Goal: Communication & Community: Answer question/provide support

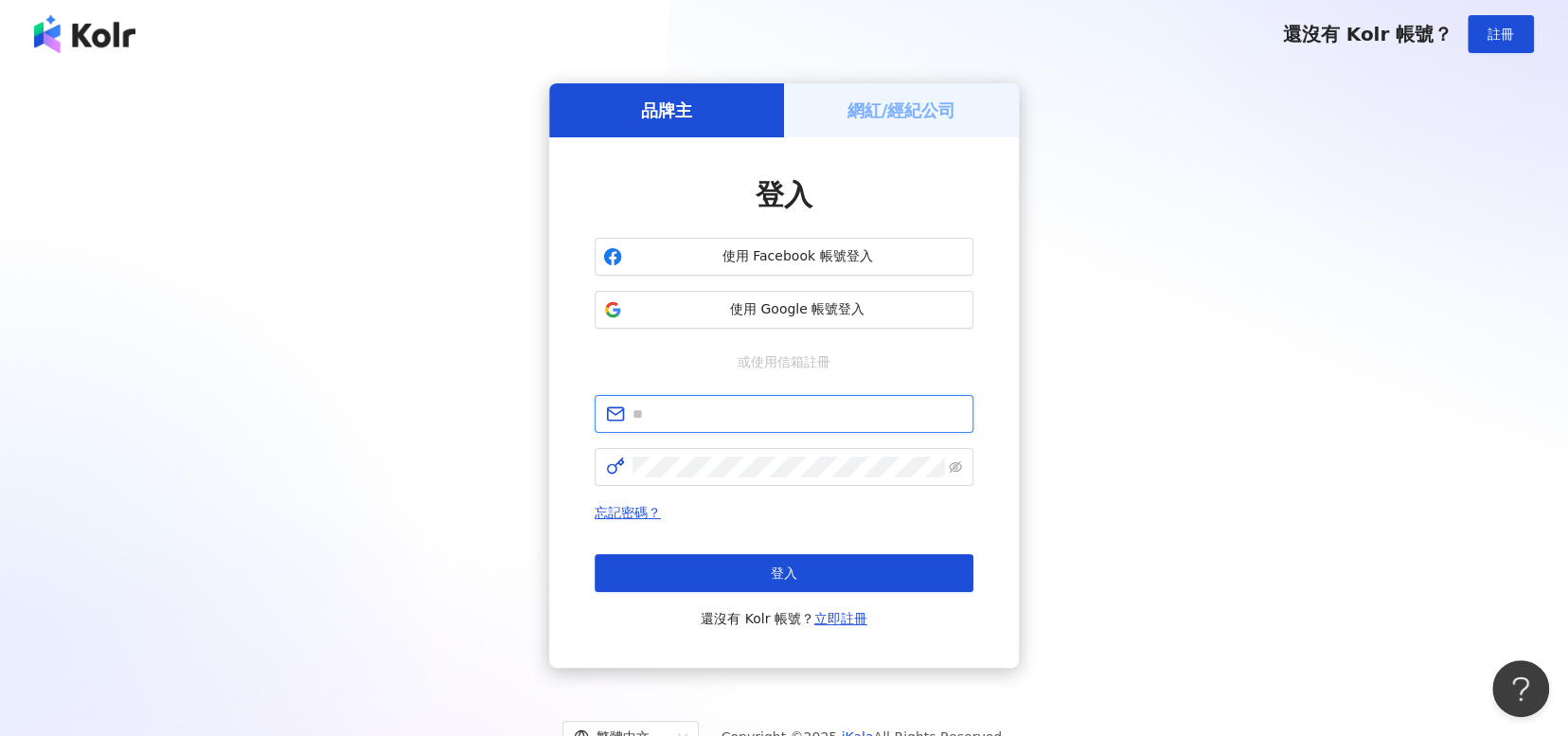
click at [792, 422] on input "text" at bounding box center [797, 414] width 329 height 21
type input "**********"
click at [788, 478] on span at bounding box center [784, 466] width 378 height 37
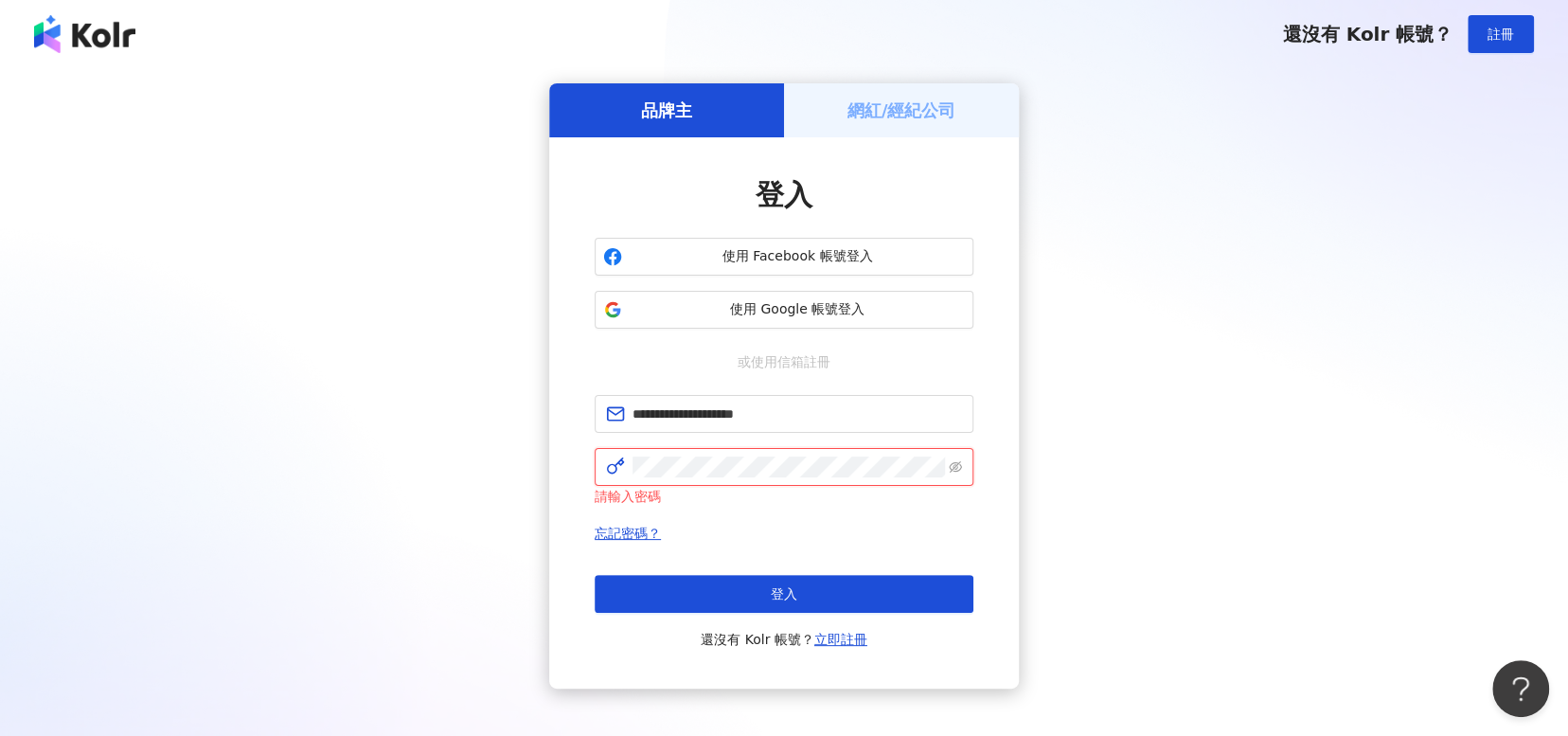
click button "登入" at bounding box center [784, 593] width 378 height 37
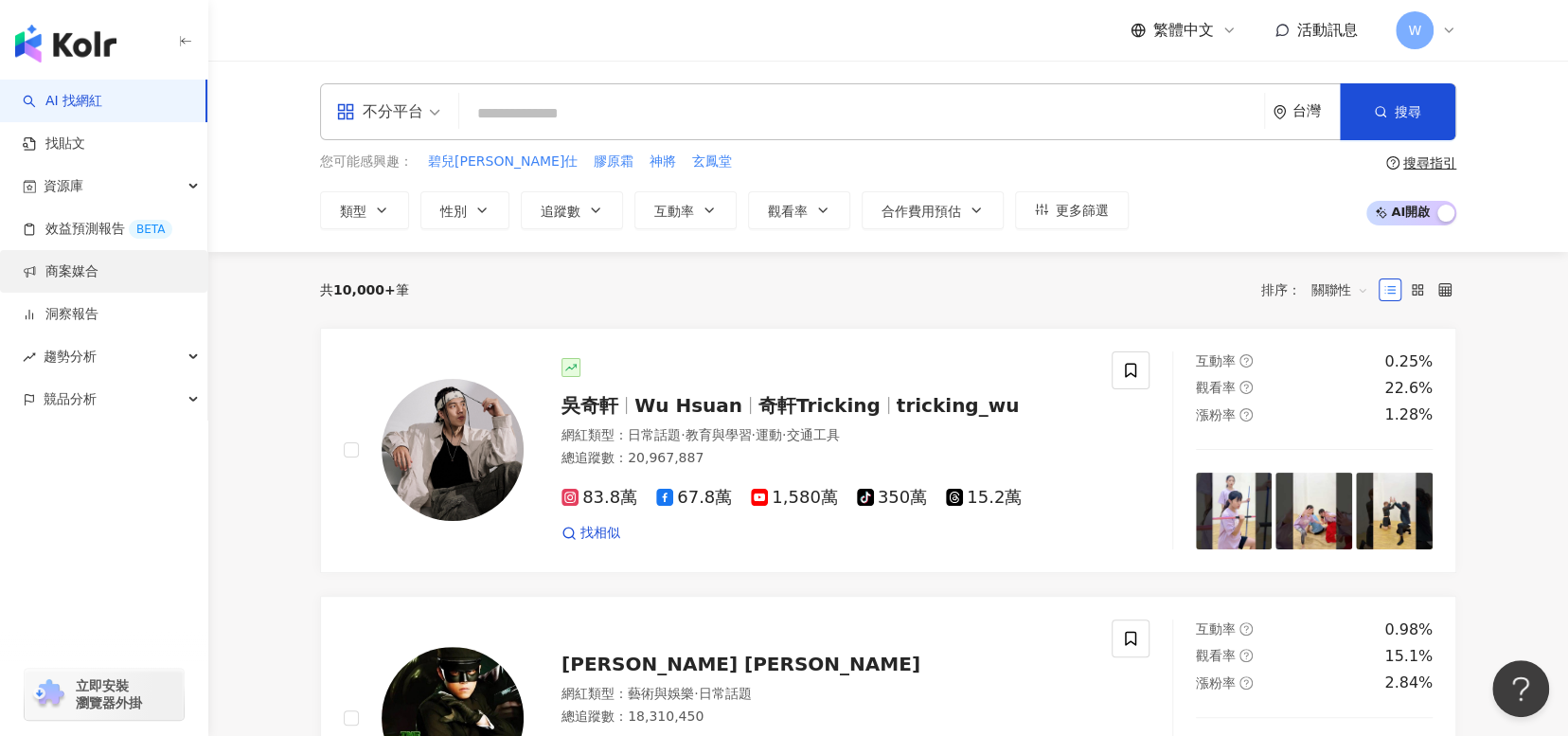
click at [99, 274] on link "商案媒合" at bounding box center [60, 272] width 76 height 19
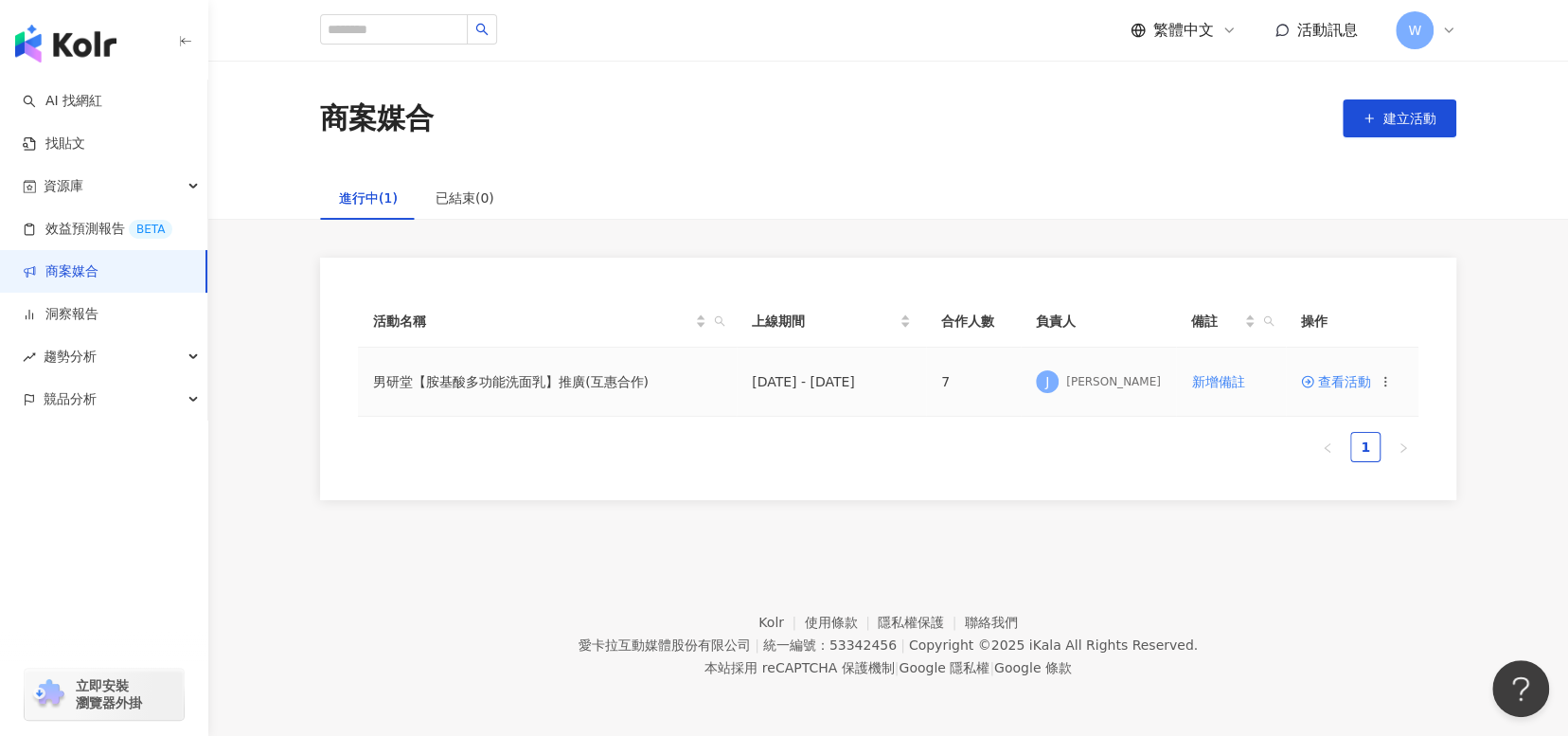
click at [1365, 380] on span "查看活動" at bounding box center [1336, 381] width 70 height 13
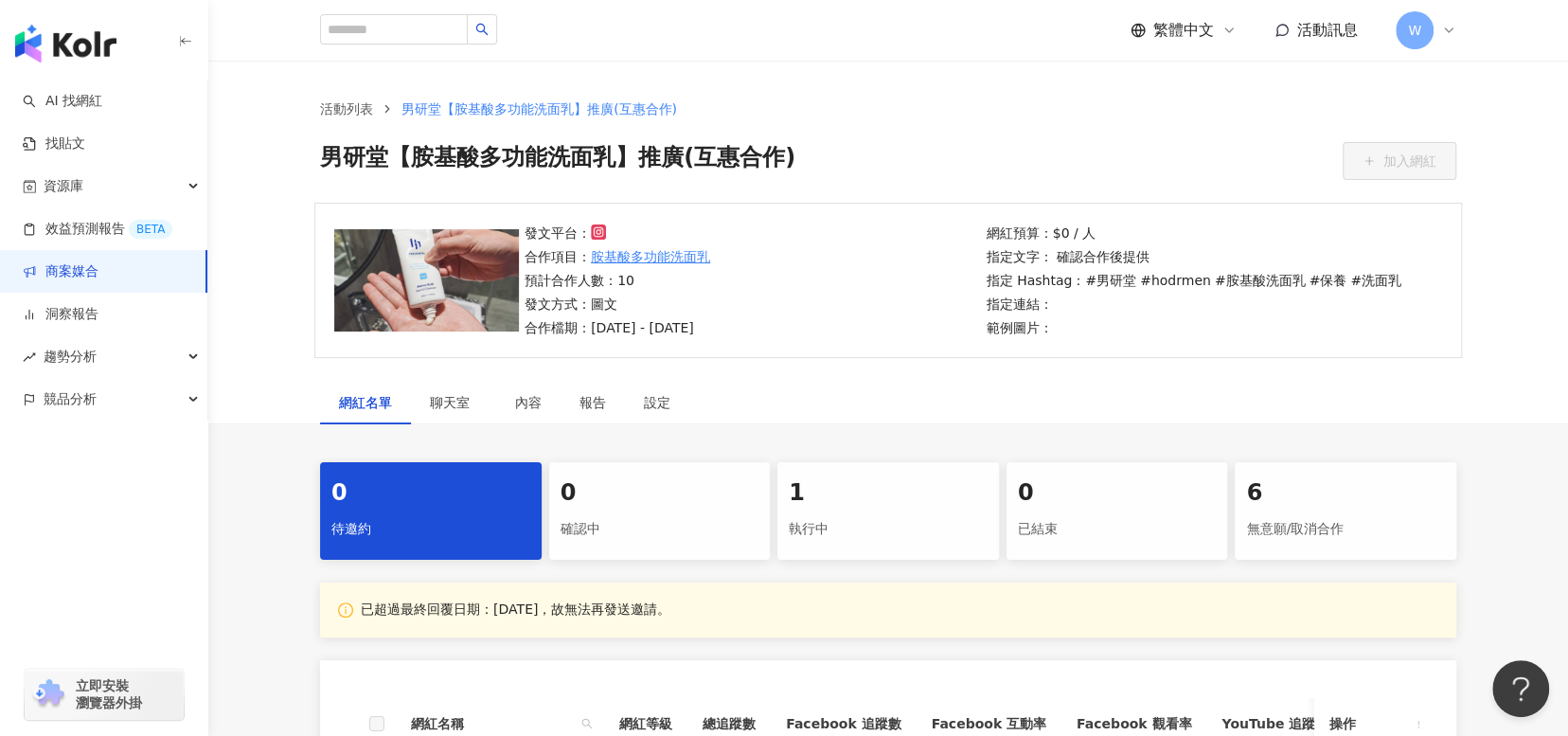
click at [825, 513] on div "執行中" at bounding box center [887, 529] width 199 height 33
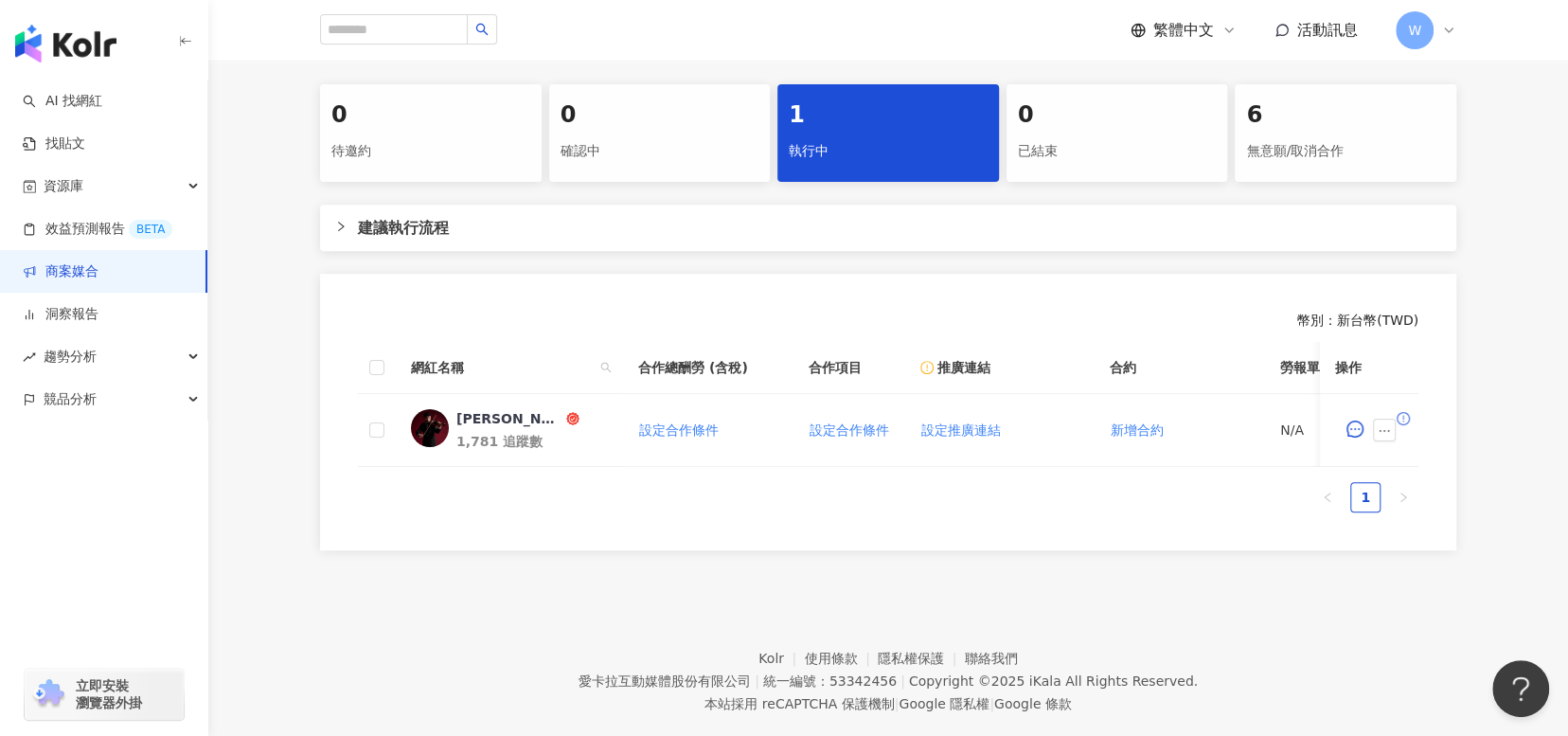
scroll to position [379, 0]
click at [1356, 430] on icon "message" at bounding box center [1355, 429] width 17 height 17
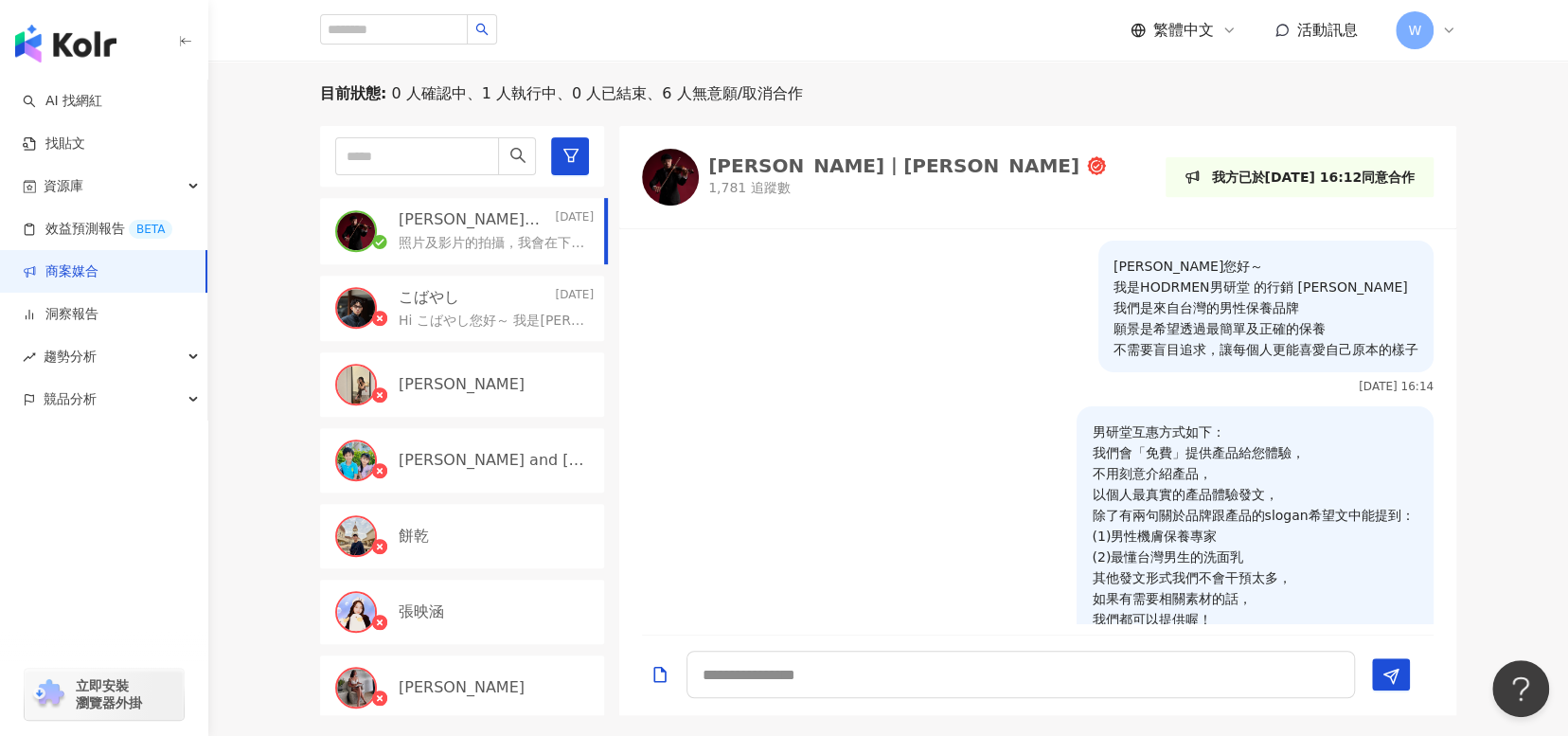
scroll to position [1803, 0]
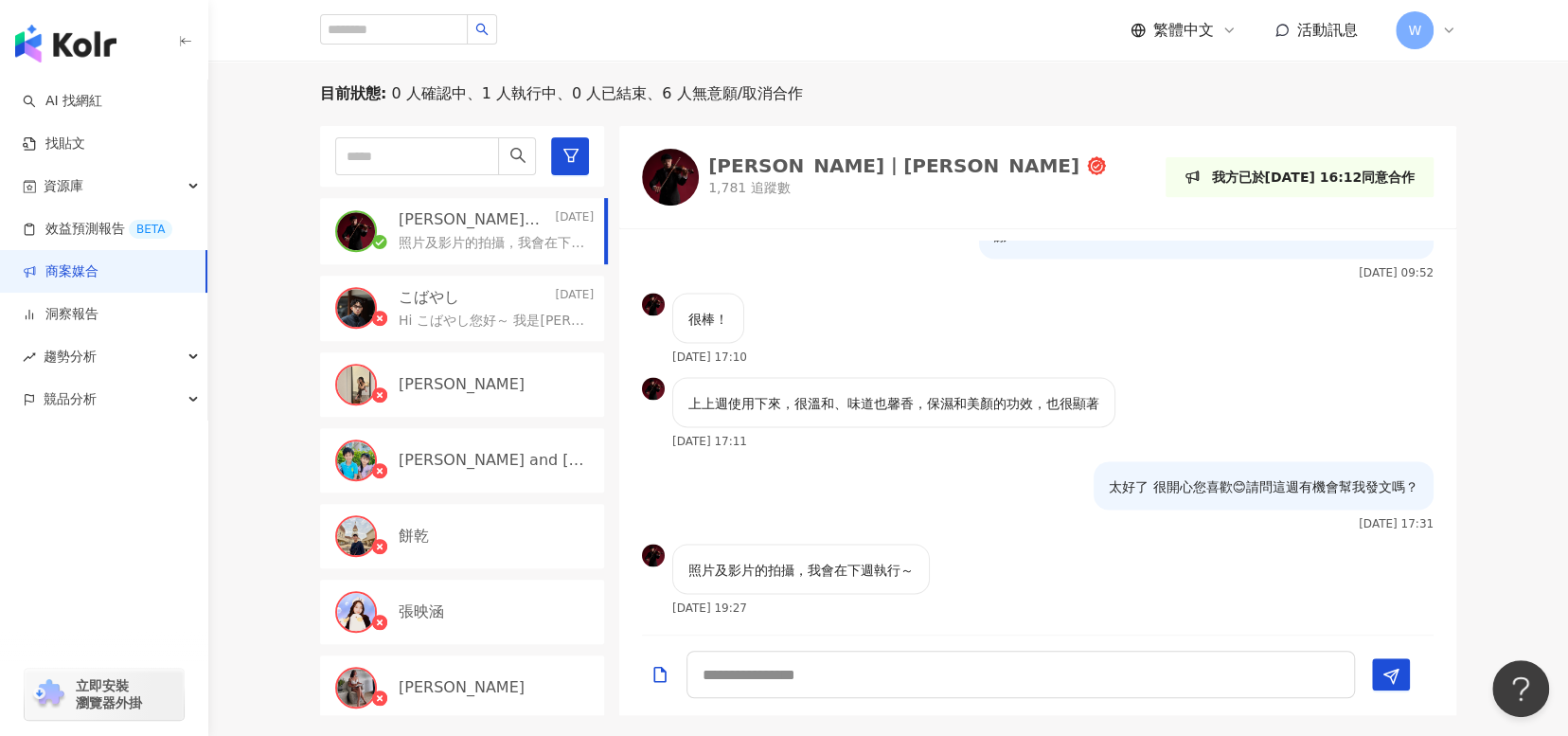
click at [704, 184] on div "Jimmy｜彥傑 1,781 追蹤數" at bounding box center [873, 177] width 464 height 57
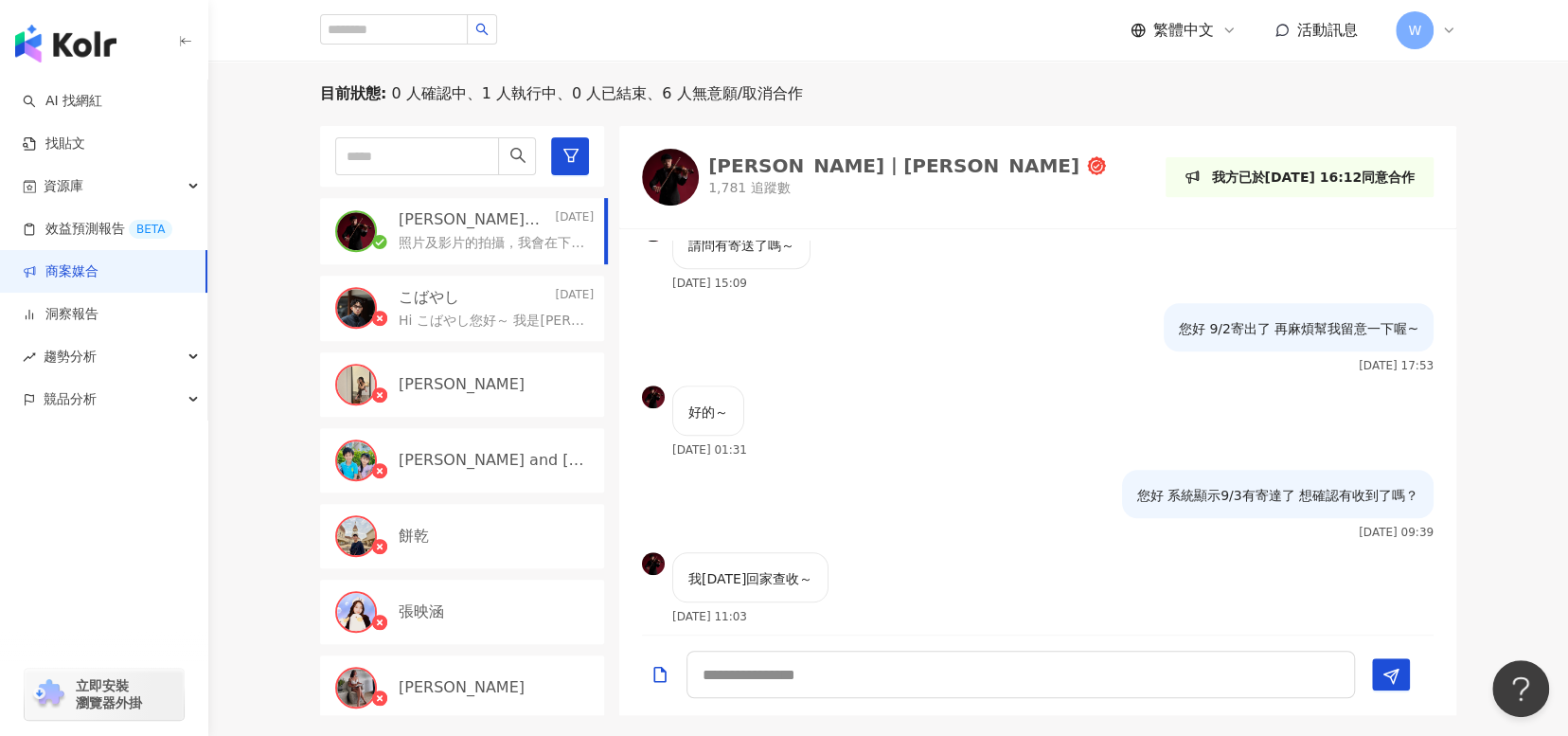
scroll to position [1326, 0]
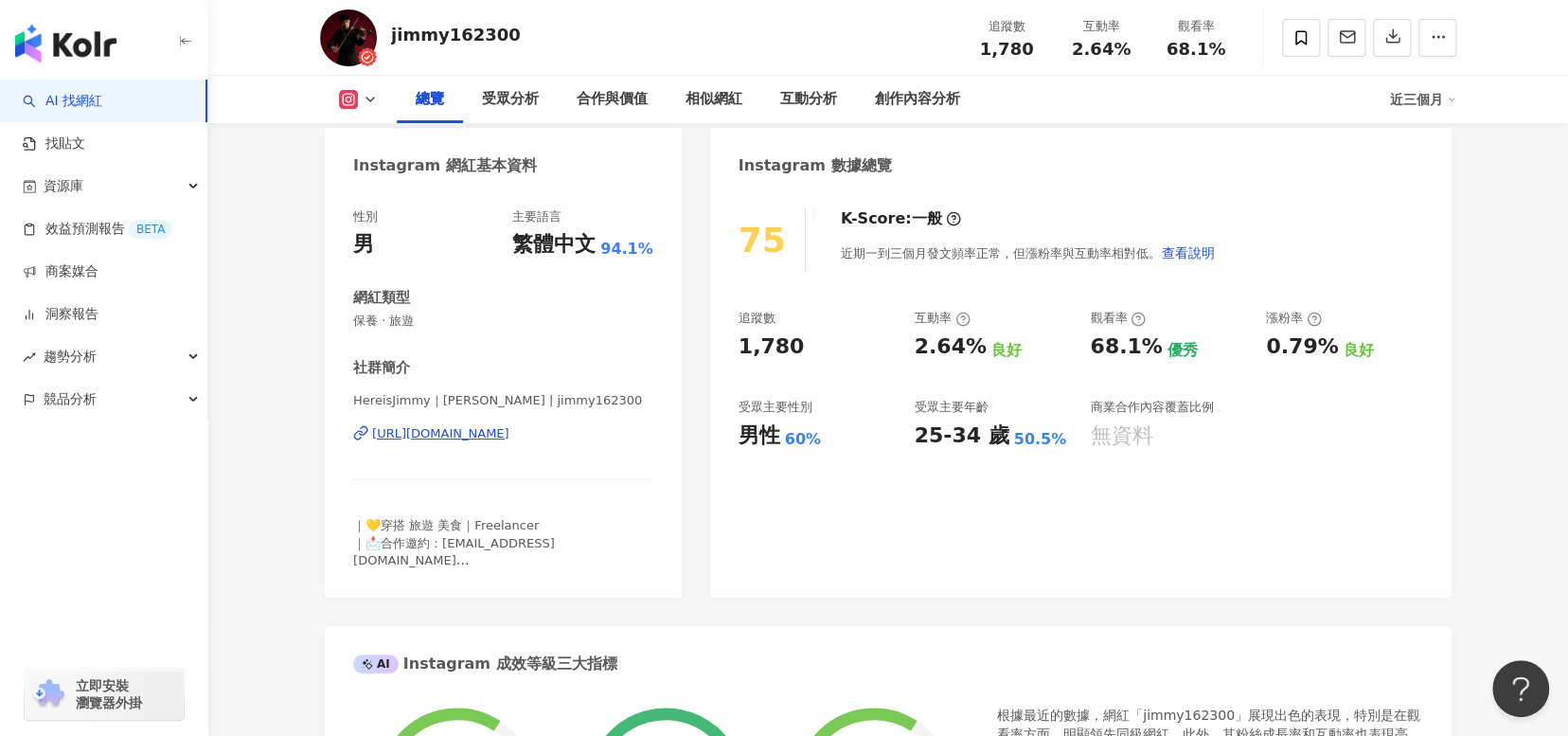
scroll to position [189, 0]
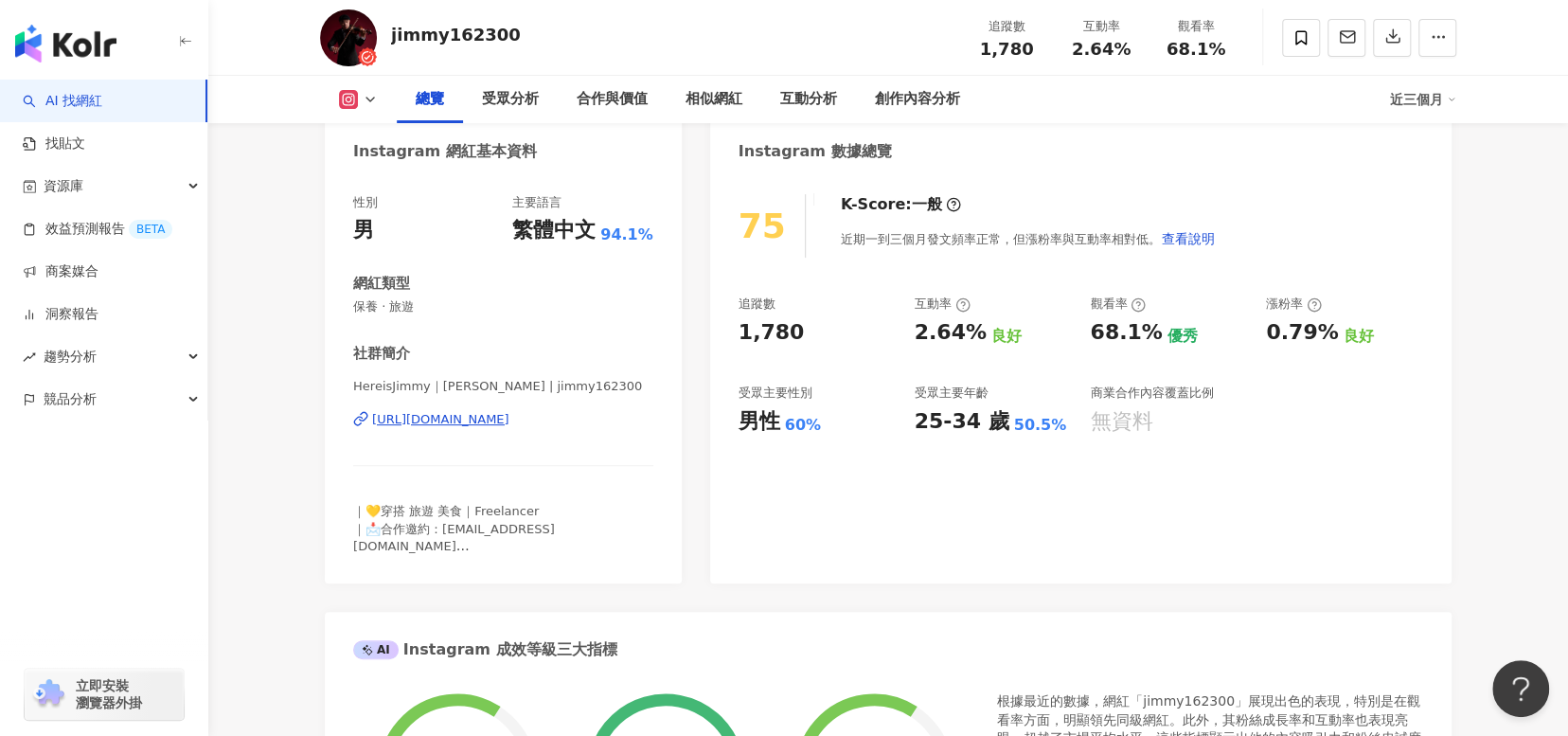
click at [509, 423] on div "[URL][DOMAIN_NAME]" at bounding box center [440, 420] width 137 height 17
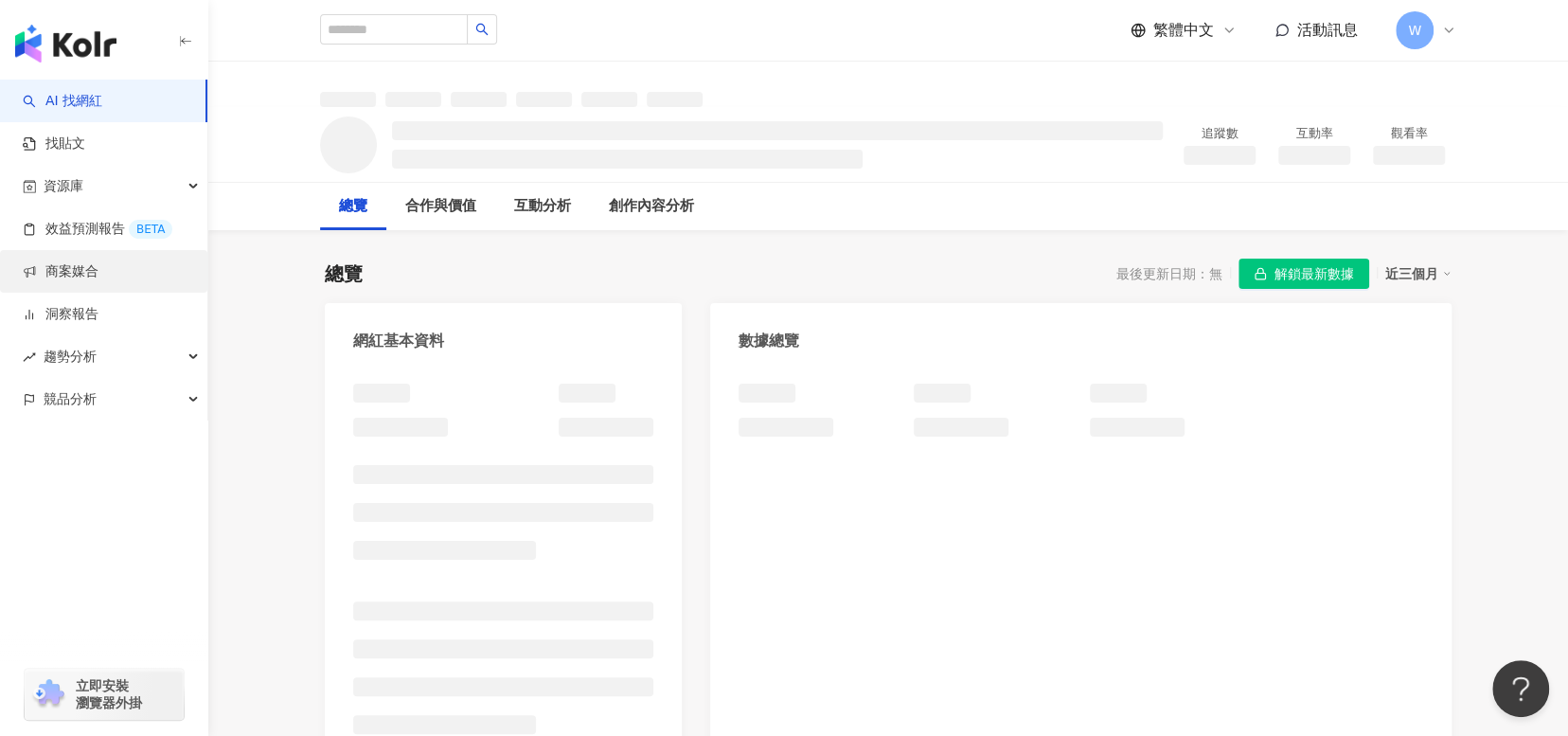
click at [99, 266] on link "商案媒合" at bounding box center [60, 272] width 76 height 19
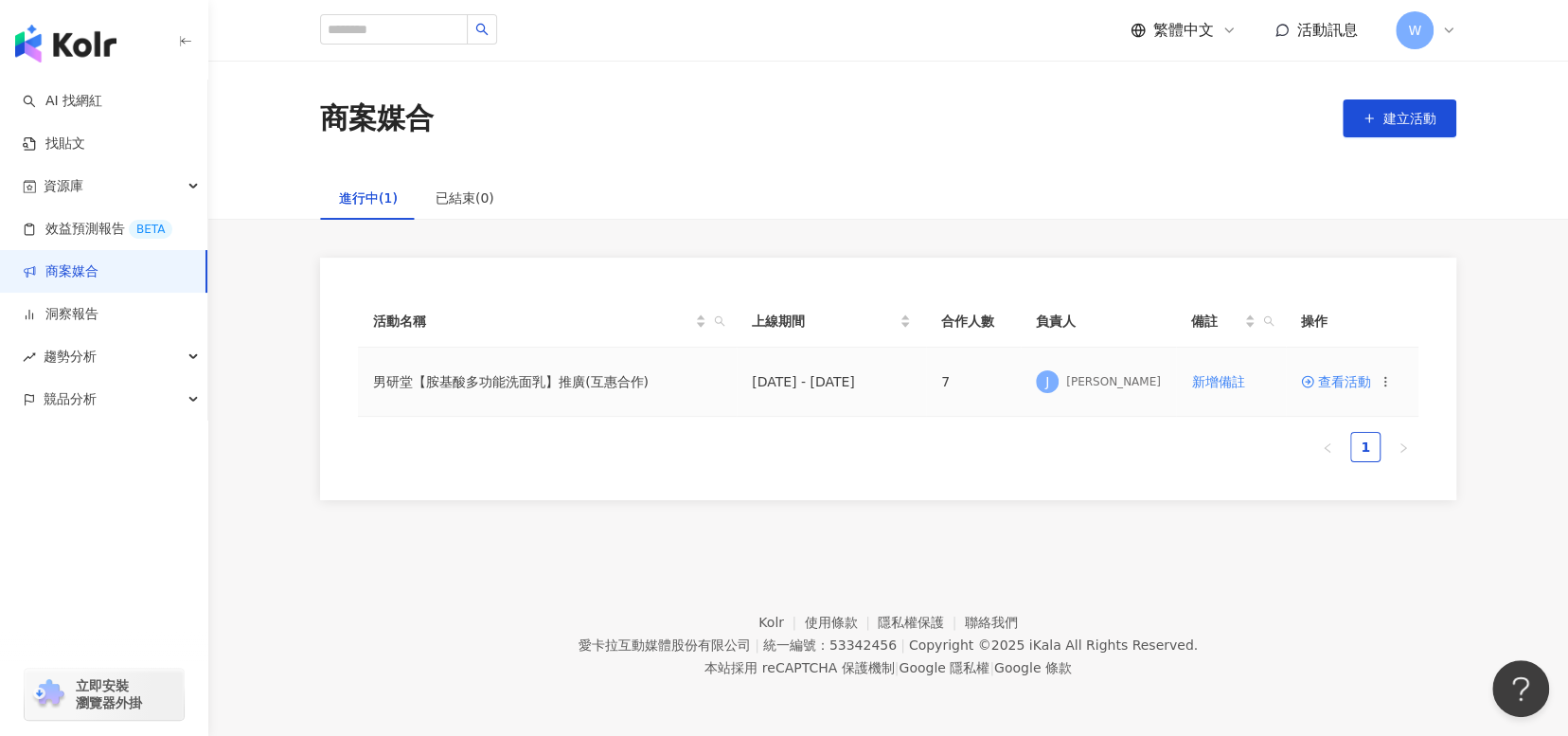
click at [1363, 381] on span "查看活動" at bounding box center [1336, 381] width 70 height 13
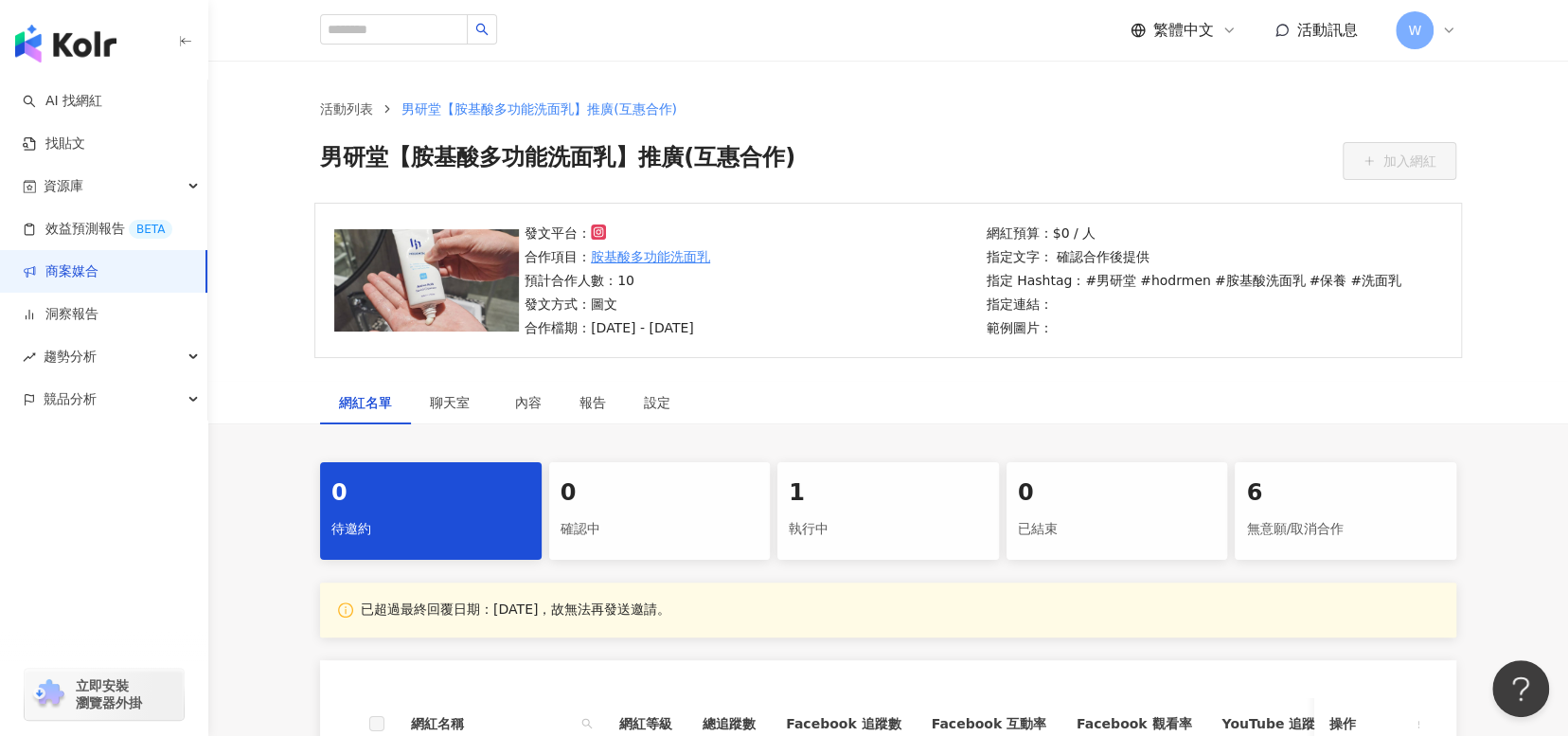
click at [915, 524] on div "執行中" at bounding box center [887, 529] width 199 height 33
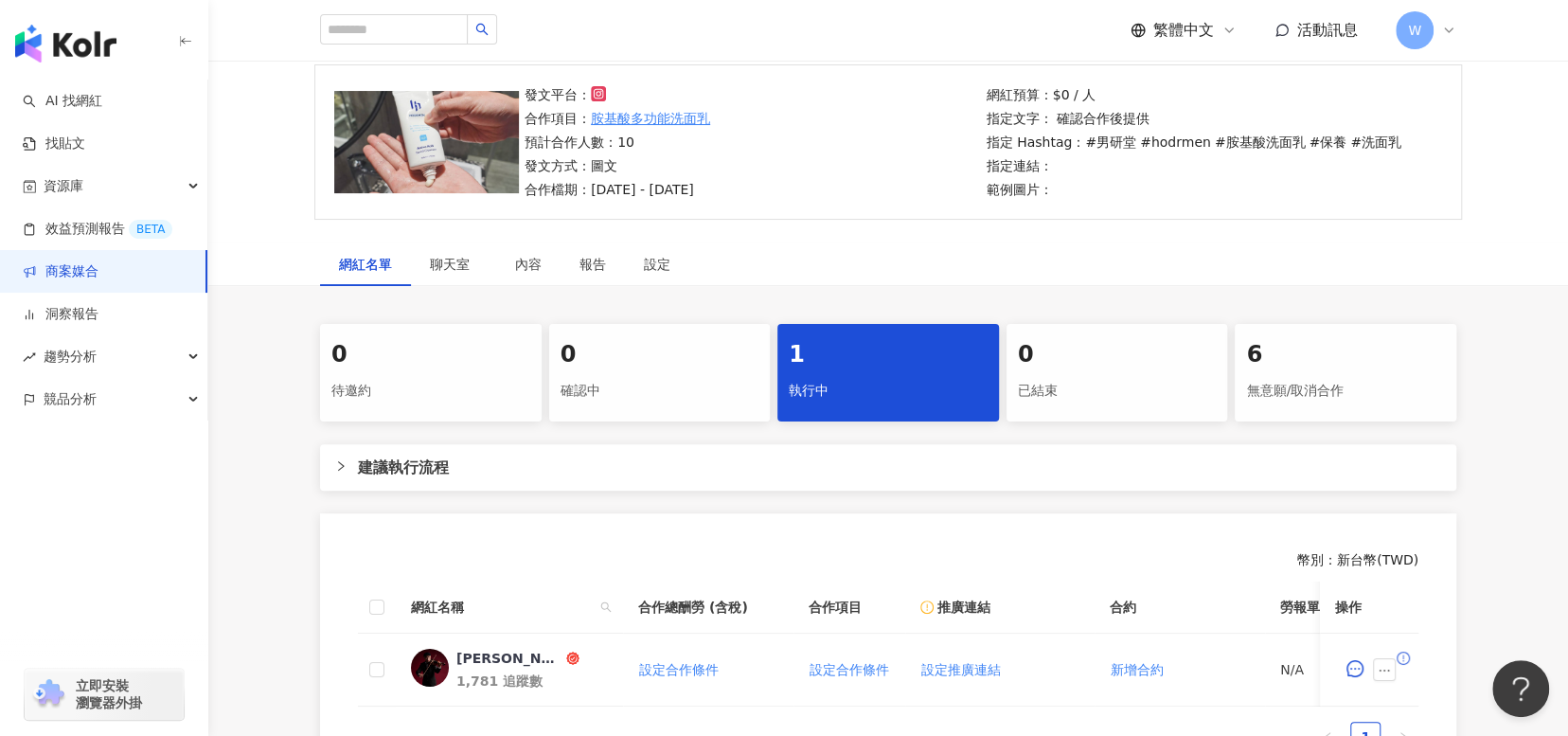
scroll to position [427, 0]
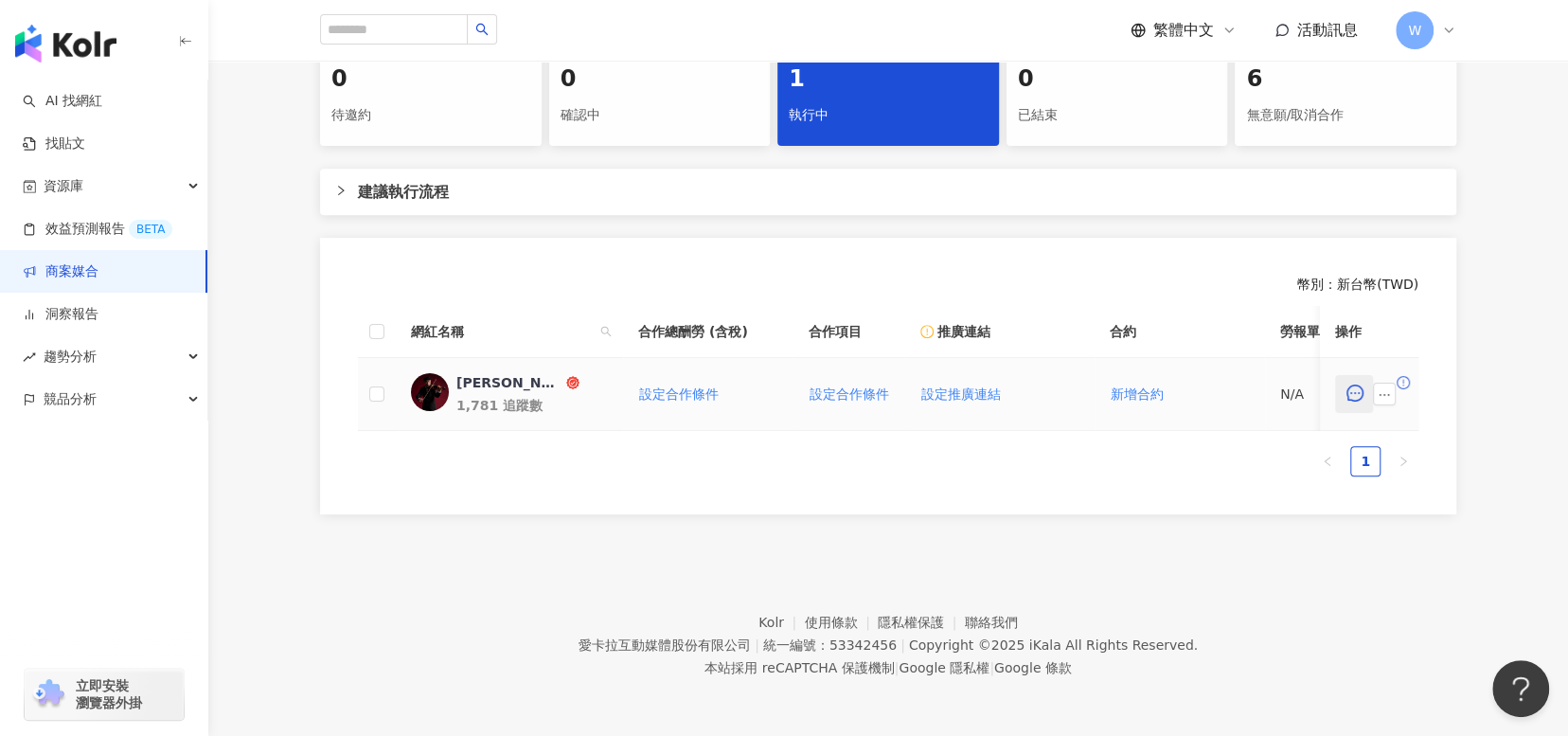
click at [1348, 390] on button "button" at bounding box center [1353, 393] width 37 height 37
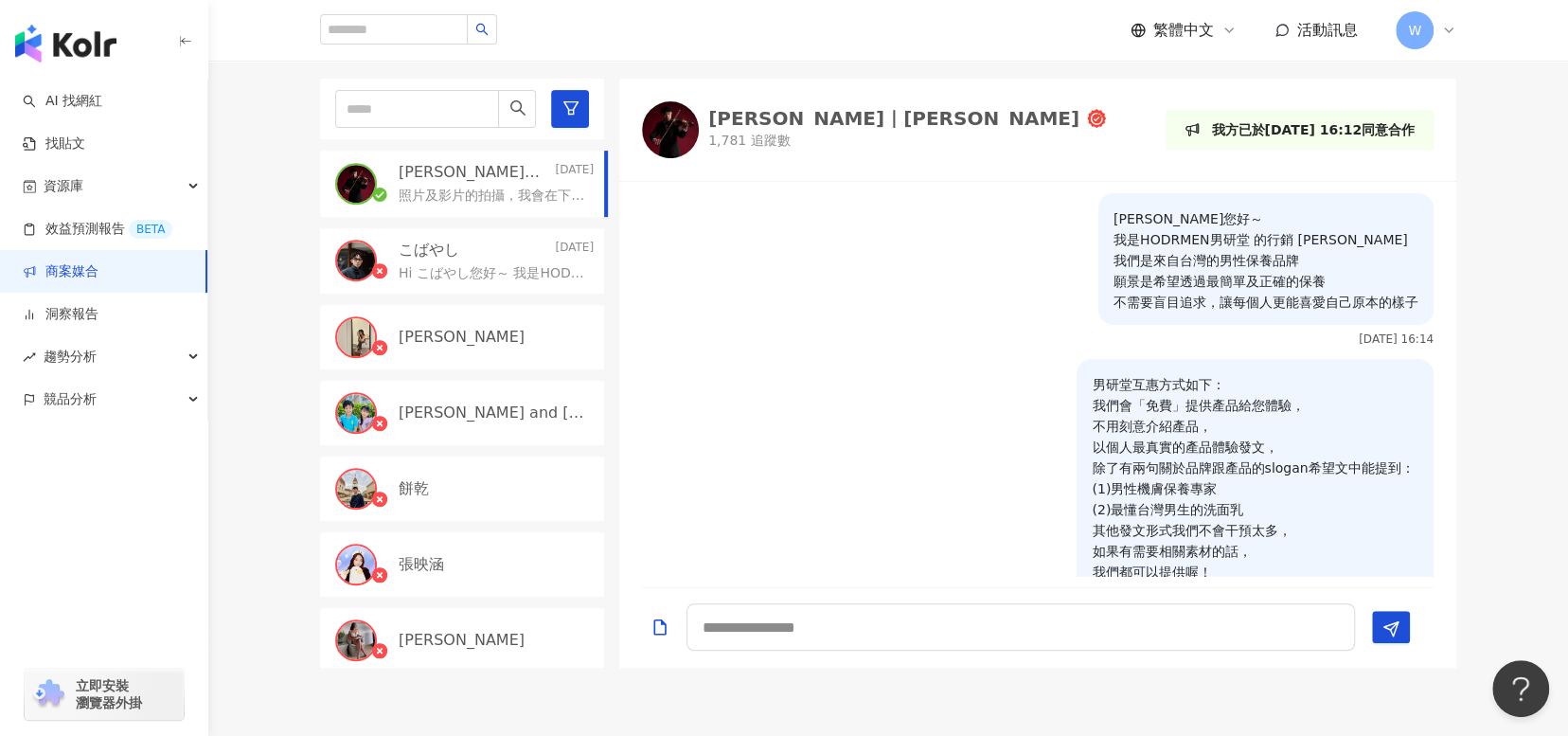
scroll to position [1803, 0]
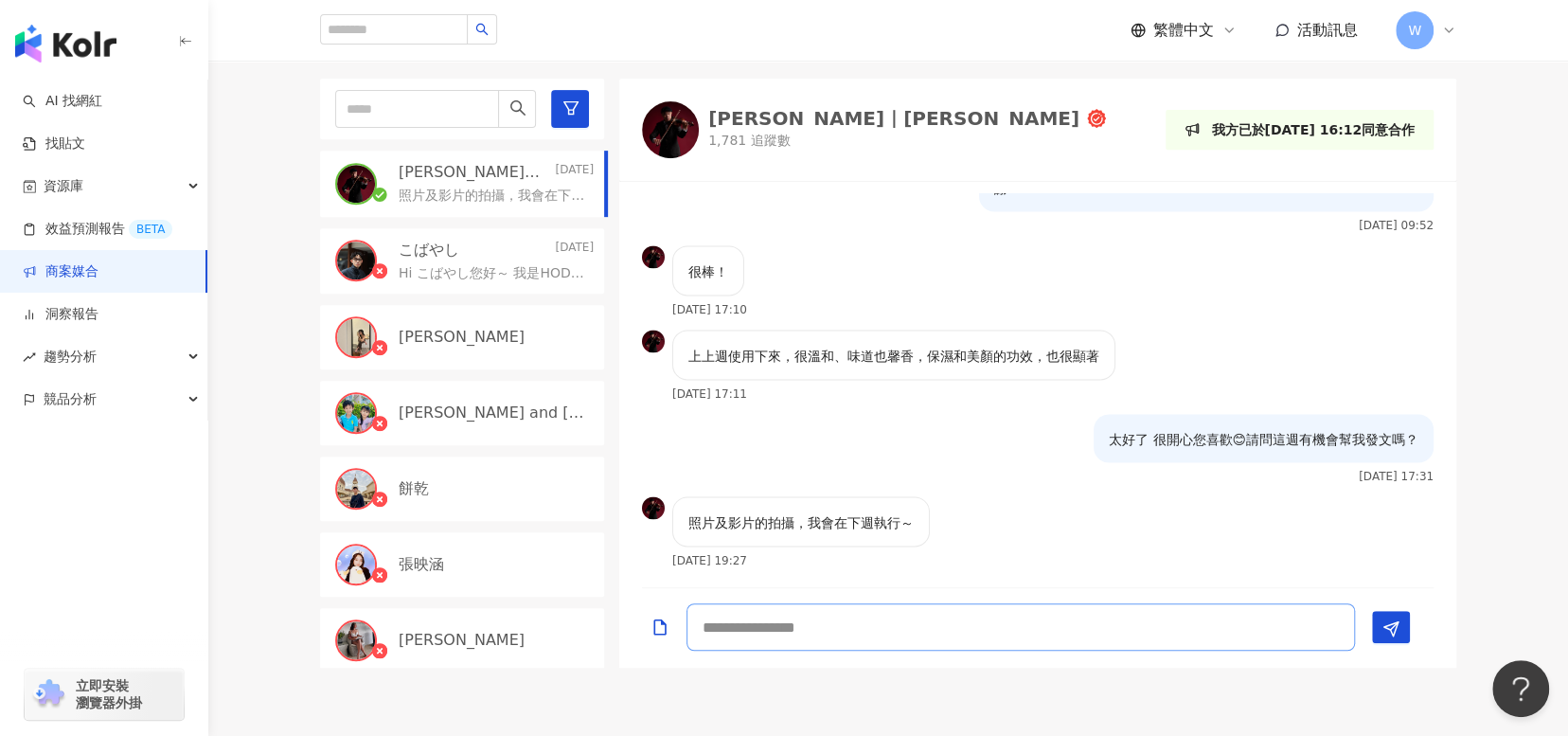
click at [1043, 617] on textarea at bounding box center [1021, 626] width 668 height 47
type textarea "**********"
click at [1163, 611] on textarea "**********" at bounding box center [1021, 626] width 668 height 47
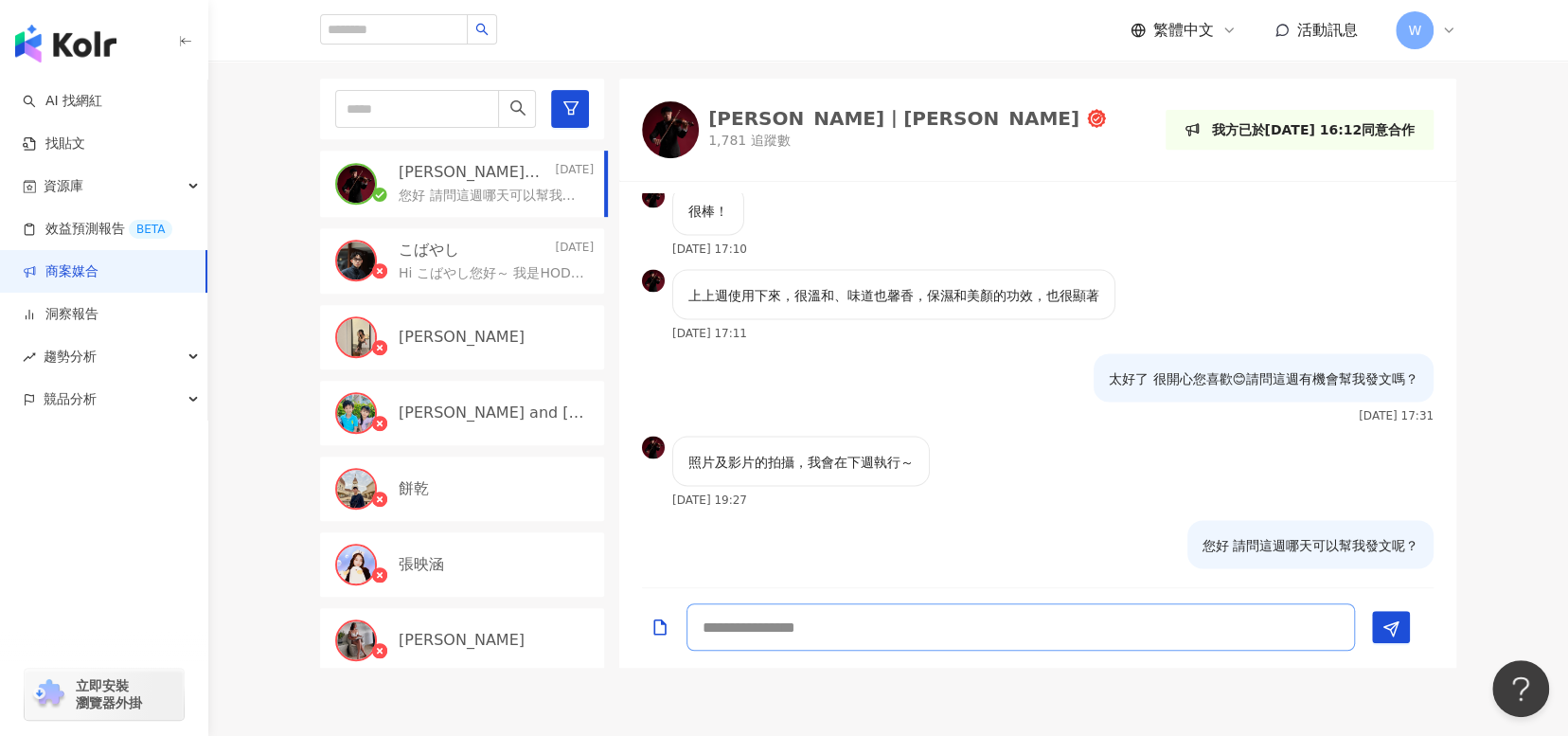
scroll to position [1885, 0]
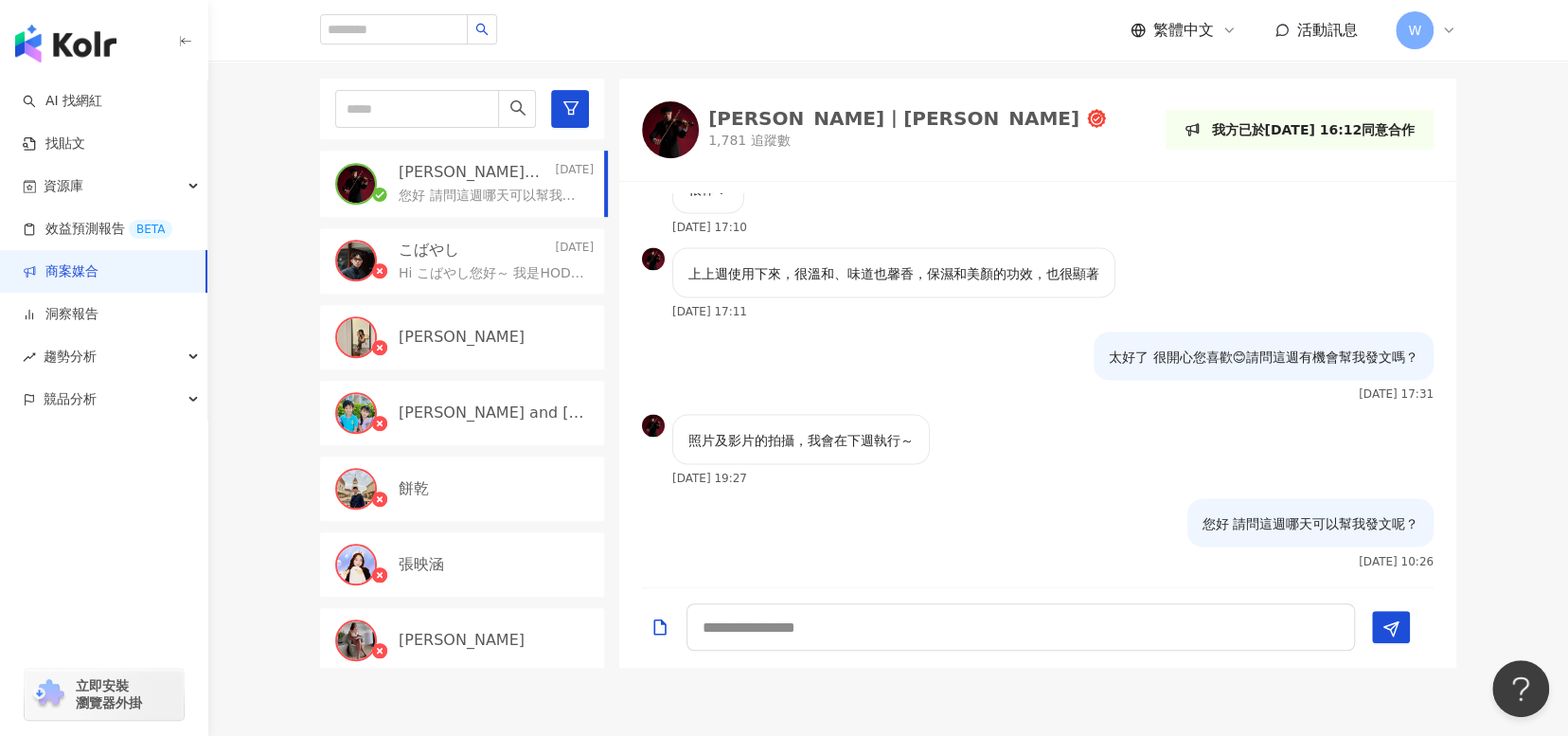
click at [431, 264] on p "Hi こばやし您好～ 我是HODRMEN男研堂 的行銷 [PERSON_NAME] 我們是來自台灣的男性保養品牌 願景是希望透過最簡單及正確的保養 不需要盲…" at bounding box center [492, 274] width 187 height 19
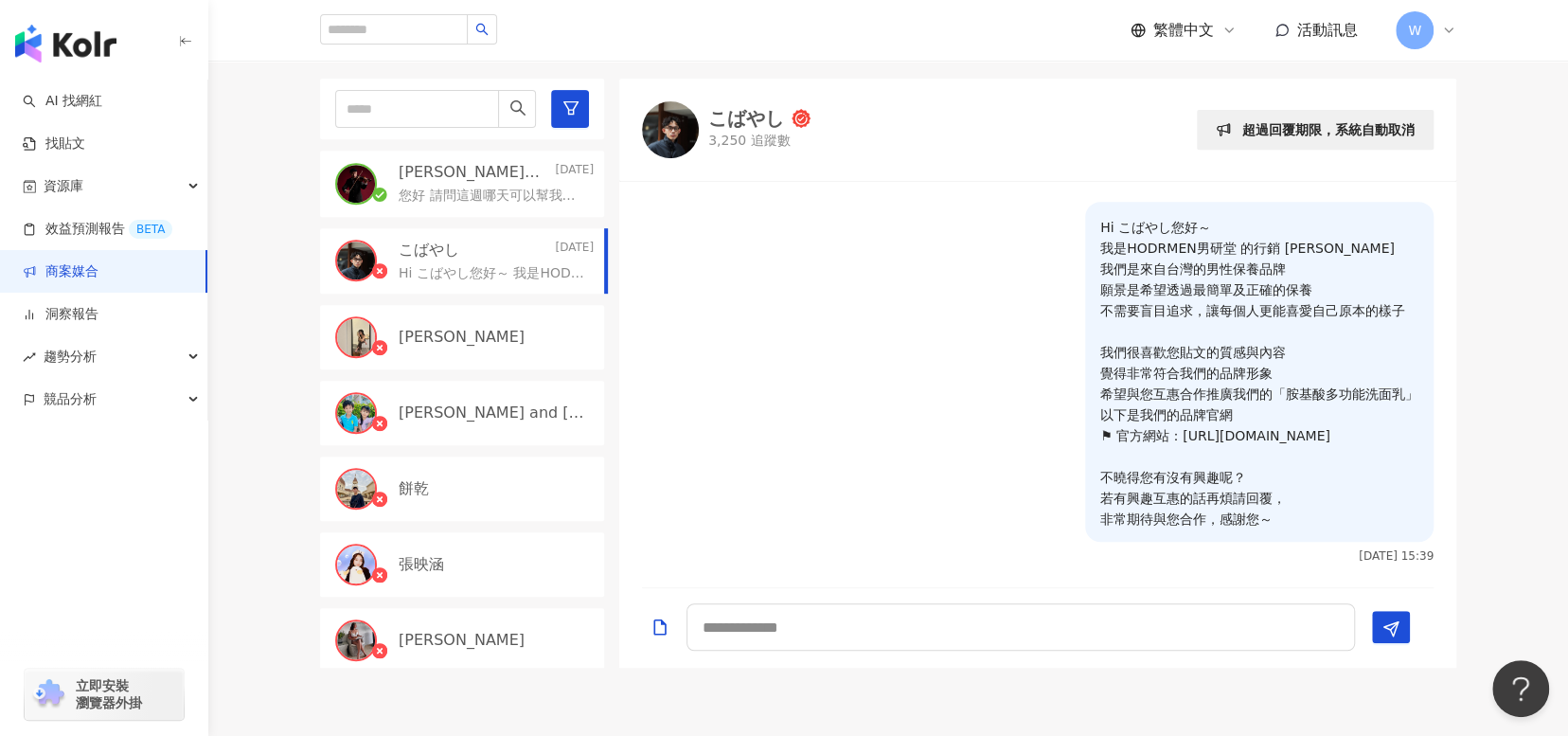
click at [445, 202] on p "您好 請問這週哪天可以幫我發文呢？" at bounding box center [492, 196] width 187 height 19
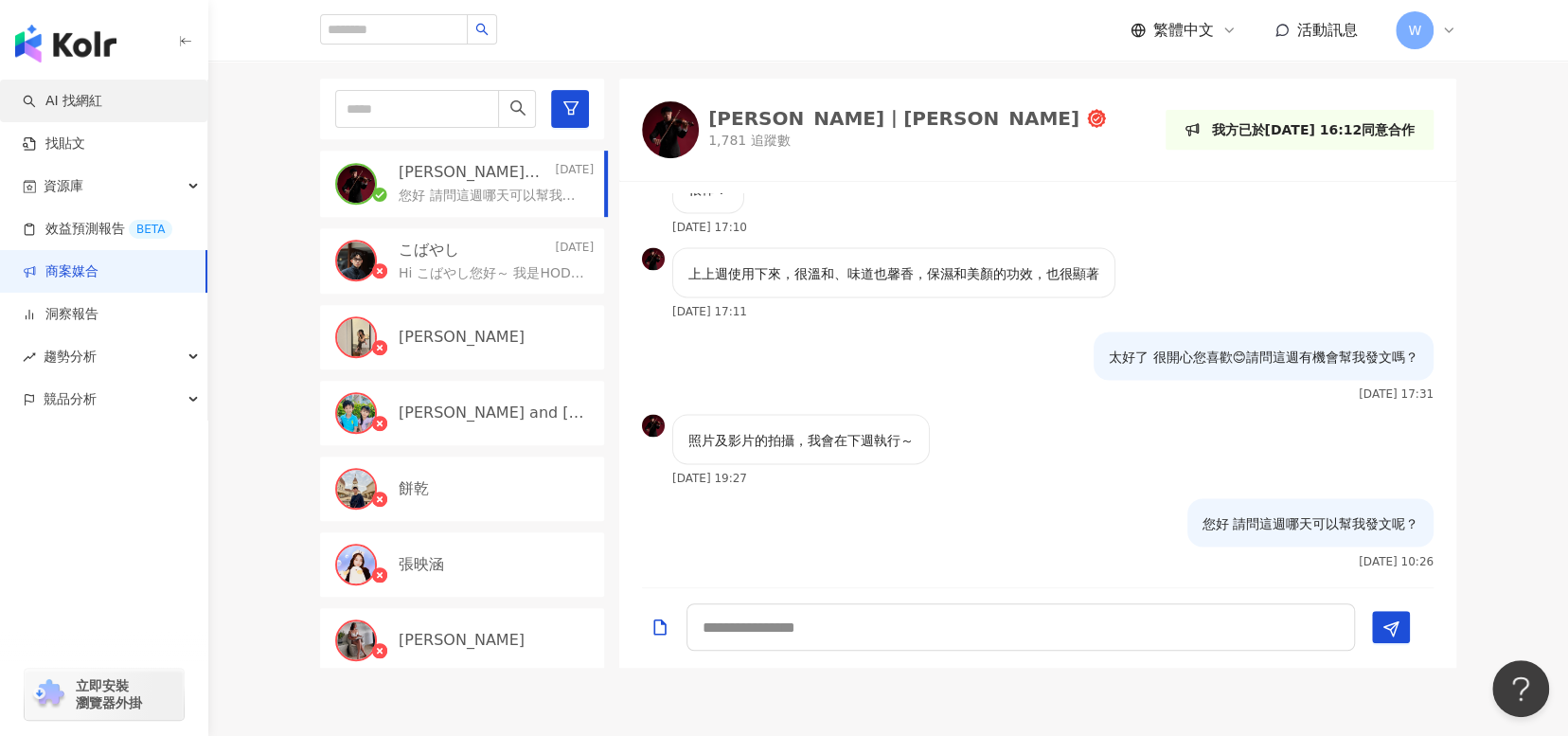
click at [102, 110] on link "AI 找網紅" at bounding box center [62, 102] width 80 height 19
